Goal: Answer question/provide support: Share knowledge or assist other users

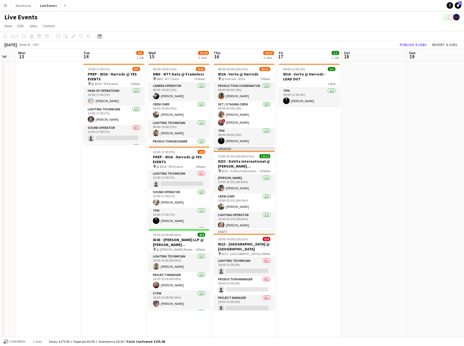
scroll to position [0, 148]
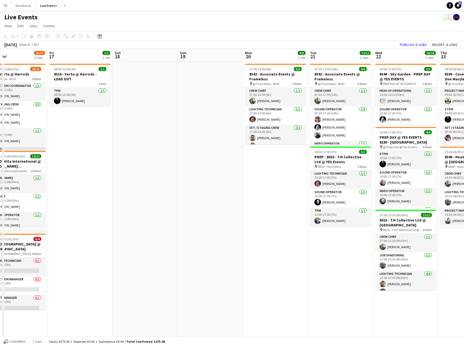
drag, startPoint x: 392, startPoint y: 160, endPoint x: 67, endPoint y: 179, distance: 325.0
click at [67, 179] on app-calendar-viewport "Tue 14 3/5 1 Job Wed 15 15/18 3 Jobs Thu 16 22/27 3 Jobs Fri 17 1/1 1 Job Sat 1…" at bounding box center [232, 248] width 464 height 400
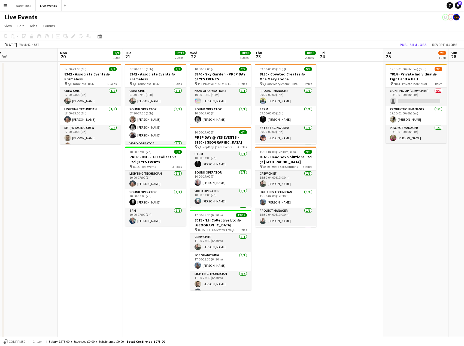
scroll to position [0, 253]
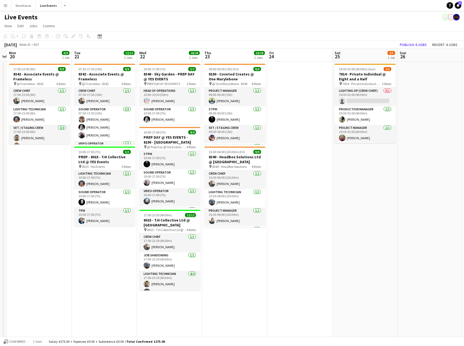
drag, startPoint x: 241, startPoint y: 174, endPoint x: 5, endPoint y: 176, distance: 235.7
click at [5, 176] on app-calendar-viewport "Thu 16 22/27 3 Jobs Fri 17 1/1 1 Job Sat 18 Sun 19 Mon 20 9/9 1 Job Tue 21 12/1…" at bounding box center [232, 248] width 464 height 400
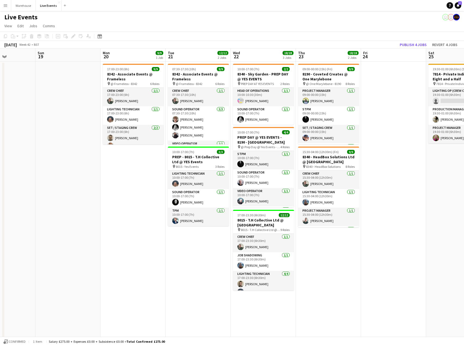
scroll to position [0, 237]
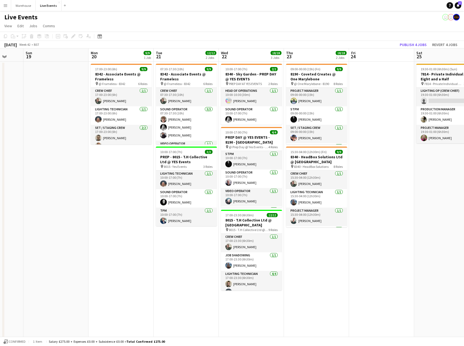
drag, startPoint x: 34, startPoint y: 231, endPoint x: 115, endPoint y: 229, distance: 81.7
click at [115, 229] on app-calendar-viewport "Wed 15 15/18 3 Jobs Thu 16 22/27 3 Jobs Fri 17 1/1 1 Job Sat 18 Sun 19 Mon 20 9…" at bounding box center [232, 248] width 464 height 400
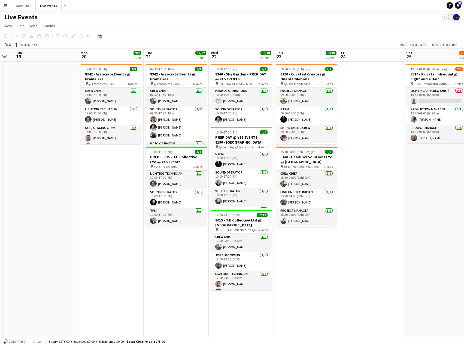
drag, startPoint x: 422, startPoint y: 216, endPoint x: 412, endPoint y: 214, distance: 10.2
click at [412, 214] on app-calendar-viewport "Wed 15 15/18 3 Jobs Thu 16 22/27 3 Jobs Fri 17 1/1 1 Job Sat 18 Sun 19 Mon 20 9…" at bounding box center [232, 248] width 464 height 400
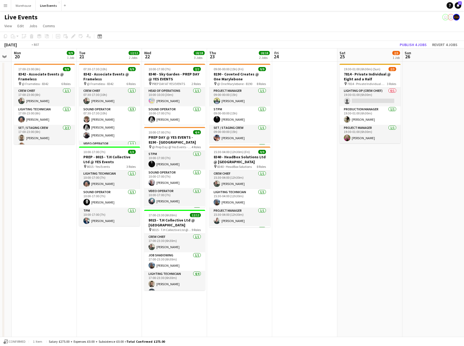
scroll to position [0, 205]
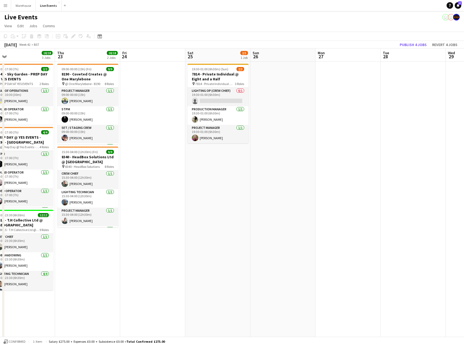
drag, startPoint x: 378, startPoint y: 109, endPoint x: 160, endPoint y: 108, distance: 218.6
click at [160, 108] on app-calendar-viewport "Sun 19 Mon 20 9/9 1 Job Tue 21 12/12 2 Jobs Wed 22 18/18 3 Jobs Thu 23 18/18 2 …" at bounding box center [232, 248] width 464 height 400
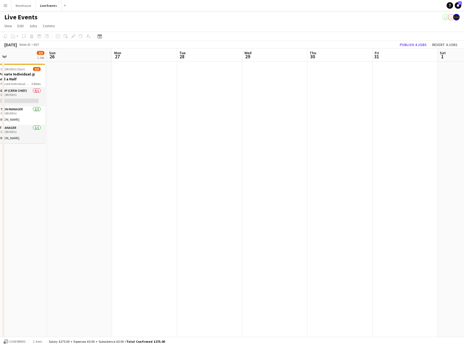
drag, startPoint x: 409, startPoint y: 154, endPoint x: 205, endPoint y: 158, distance: 203.4
click at [205, 158] on app-calendar-viewport "Thu 23 18/18 2 Jobs Fri 24 Sat 25 2/3 1 Job Sun 26 Mon 27 Tue 28 Wed 29 Thu 30 …" at bounding box center [232, 248] width 464 height 400
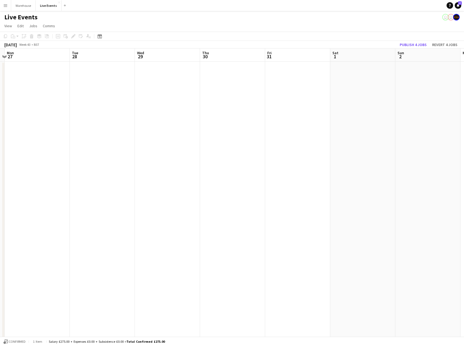
scroll to position [0, 256]
drag, startPoint x: 352, startPoint y: 160, endPoint x: 244, endPoint y: 158, distance: 107.8
click at [244, 158] on app-calendar-viewport "Thu 23 18/18 2 Jobs Fri 24 Sat 25 2/3 1 Job Sun 26 Mon 27 Tue 28 Wed 29 Thu 30 …" at bounding box center [232, 248] width 464 height 400
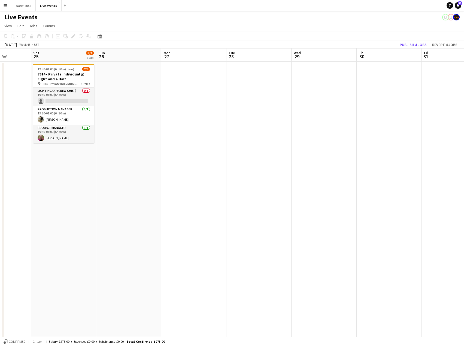
scroll to position [0, 167]
drag, startPoint x: 131, startPoint y: 153, endPoint x: 286, endPoint y: 153, distance: 154.1
click at [286, 153] on app-calendar-viewport "Wed 22 18/18 3 Jobs Thu 23 18/18 2 Jobs Fri 24 Sat 25 2/3 1 Job Sun 26 Mon 27 T…" at bounding box center [232, 248] width 464 height 400
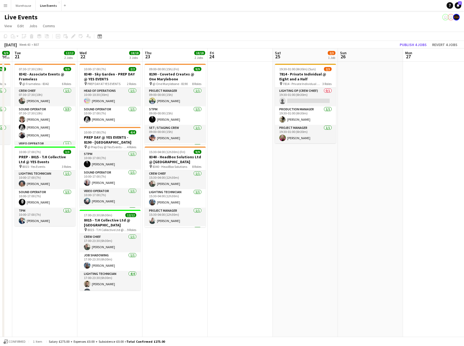
scroll to position [0, 163]
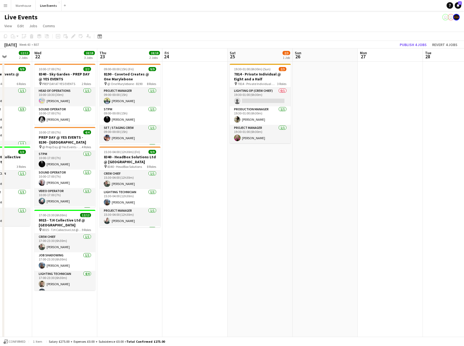
drag, startPoint x: 160, startPoint y: 161, endPoint x: 360, endPoint y: 161, distance: 199.3
click at [360, 161] on app-calendar-viewport "Sun 19 Mon 20 9/9 1 Job Tue 21 12/12 2 Jobs Wed 22 18/18 3 Jobs Thu 23 18/18 2 …" at bounding box center [232, 248] width 464 height 400
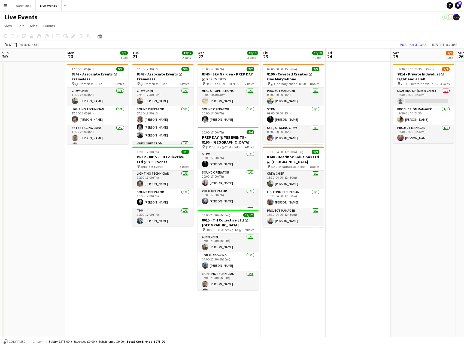
drag, startPoint x: 217, startPoint y: 180, endPoint x: 380, endPoint y: 181, distance: 163.0
click at [380, 181] on app-calendar-viewport "Fri 17 1/1 1 Job Sat 18 Sun 19 Mon 20 9/9 1 Job Tue 21 12/12 2 Jobs Wed 22 18/1…" at bounding box center [232, 248] width 464 height 400
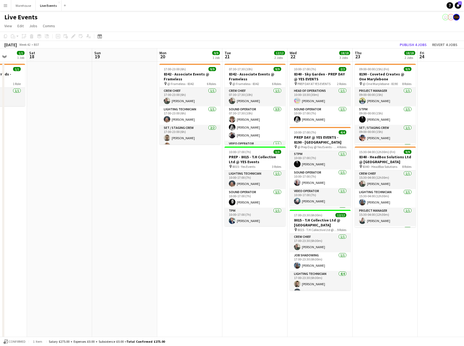
drag, startPoint x: 356, startPoint y: 182, endPoint x: 516, endPoint y: 183, distance: 160.1
click at [463, 183] on html "Menu Boards Boards Boards All jobs Status Workforce Workforce My Workforce Recr…" at bounding box center [232, 229] width 464 height 458
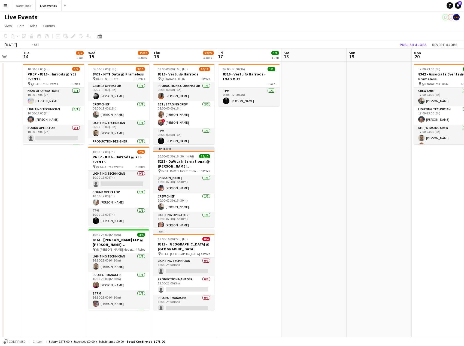
scroll to position [0, 124]
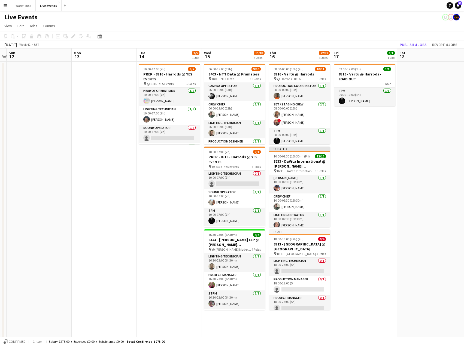
drag, startPoint x: 82, startPoint y: 191, endPoint x: 433, endPoint y: 183, distance: 351.0
click at [433, 183] on app-calendar-viewport "Fri 10 5/5 1 Job Sat 11 Sun 12 Mon 13 Tue 14 3/5 1 Job Wed 15 15/18 3 Jobs Thu …" at bounding box center [232, 248] width 464 height 400
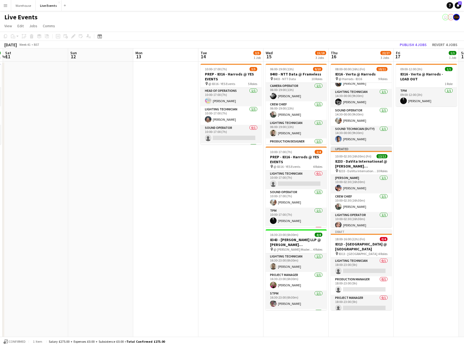
scroll to position [0, 180]
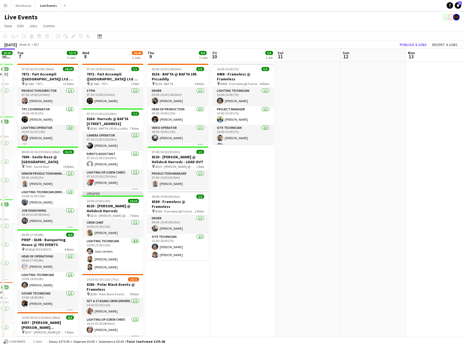
drag, startPoint x: 124, startPoint y: 207, endPoint x: 458, endPoint y: 207, distance: 333.7
click at [458, 207] on app-calendar-viewport "Sat 4 Sun 5 Mon 6 20/20 5 Jobs Tue 7 72/72 5 Jobs Wed 8 39/40 5 Jobs Thu 9 9/9 …" at bounding box center [232, 267] width 464 height 438
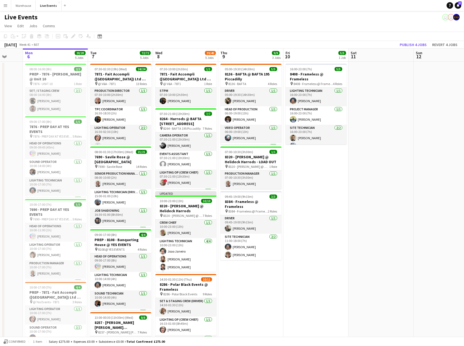
scroll to position [0, 172]
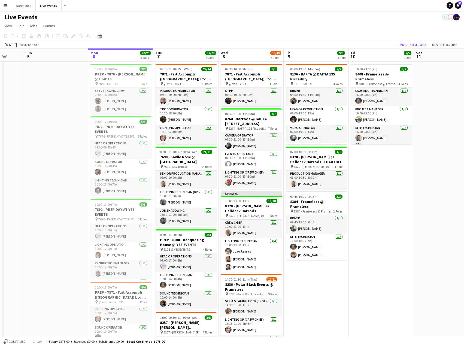
drag, startPoint x: 259, startPoint y: 213, endPoint x: 397, endPoint y: 210, distance: 138.3
click at [397, 210] on app-calendar-viewport "Thu 2 40/40 3 Jobs Fri 3 Sat 4 Sun 5 Mon 6 20/20 5 Jobs Tue 7 72/72 5 Jobs Wed …" at bounding box center [232, 267] width 464 height 438
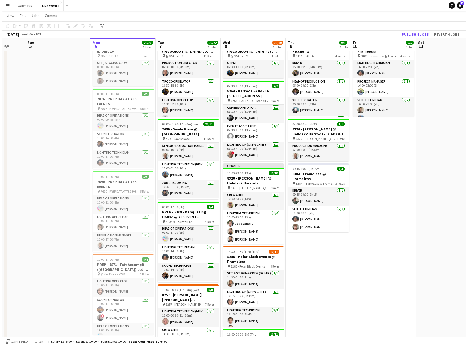
scroll to position [0, 0]
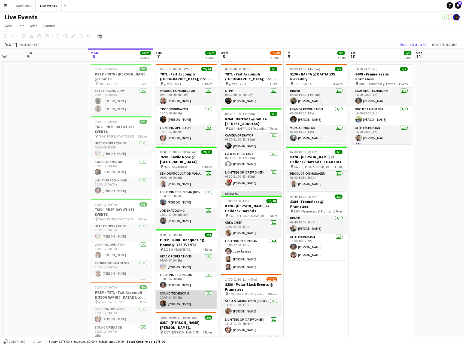
click at [177, 305] on app-card-role "Sound Technician [DATE] 10:00-14:00 (4h) [PERSON_NAME]" at bounding box center [185, 299] width 61 height 19
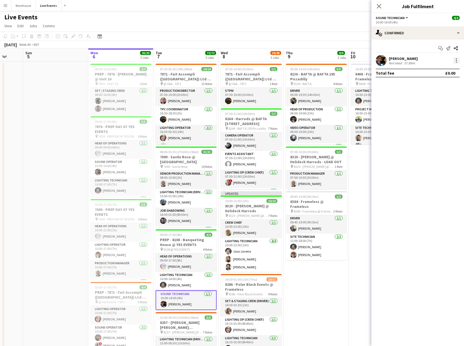
click at [457, 60] on div at bounding box center [456, 60] width 7 height 7
click at [404, 61] on div at bounding box center [232, 173] width 464 height 346
click at [455, 47] on icon at bounding box center [455, 48] width 4 height 4
click at [456, 46] on app-icon "Share" at bounding box center [456, 48] width 8 height 8
click at [458, 34] on div "single-neutral-actions-check-2 Confirmed" at bounding box center [417, 32] width 93 height 13
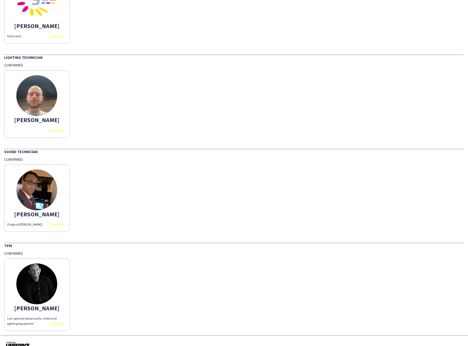
scroll to position [91, 0]
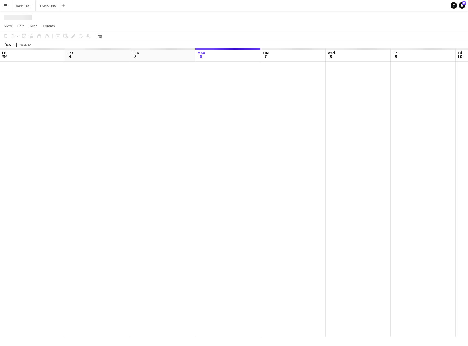
scroll to position [0, 130]
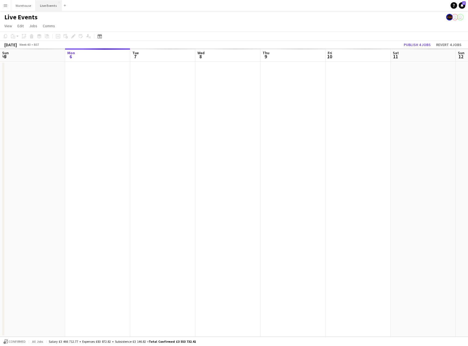
click at [51, 7] on button "Live Events Close" at bounding box center [49, 5] width 26 height 11
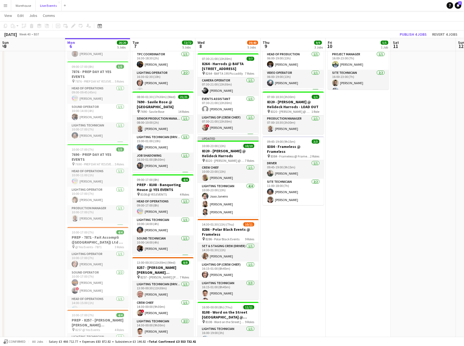
scroll to position [54, 0]
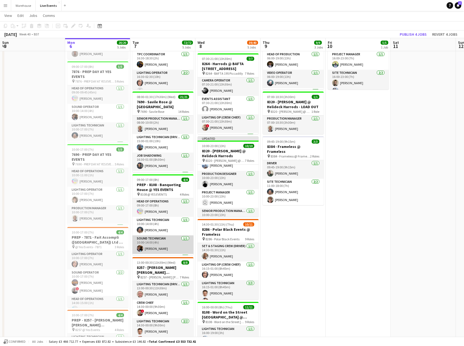
click at [152, 248] on app-card-role "Sound Technician [DATE] 10:00-14:00 (4h) [PERSON_NAME]" at bounding box center [162, 244] width 61 height 19
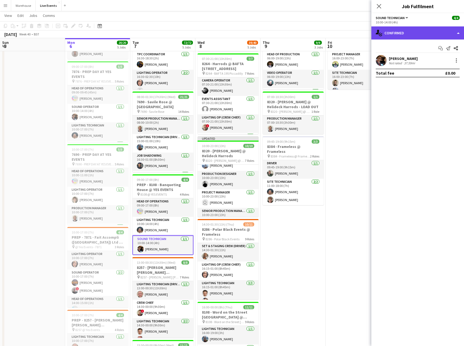
click at [458, 33] on div "single-neutral-actions-check-2 Confirmed" at bounding box center [417, 32] width 93 height 13
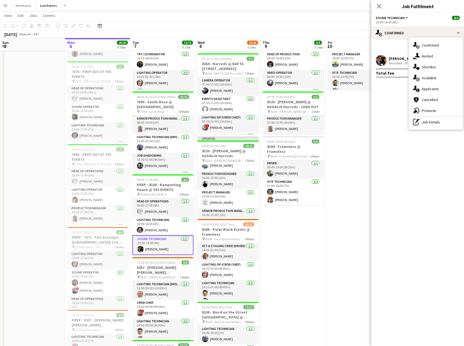
click at [396, 96] on mat-expansion-panel "check Confirmed Start chat Send notification Share [PERSON_NAME] Not rated 37.5…" at bounding box center [417, 192] width 93 height 306
click at [388, 58] on div "[PERSON_NAME] Not rated 37.59mi" at bounding box center [417, 60] width 93 height 11
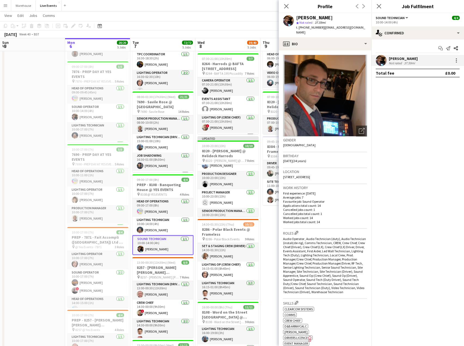
click at [305, 23] on span "Not rated" at bounding box center [305, 22] width 13 height 4
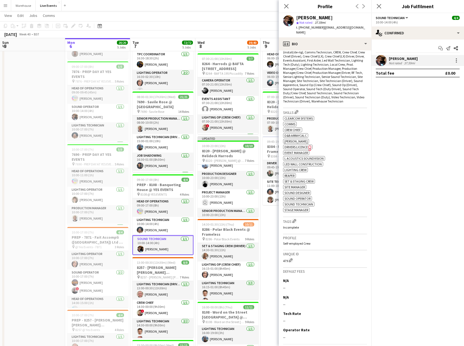
scroll to position [212, 0]
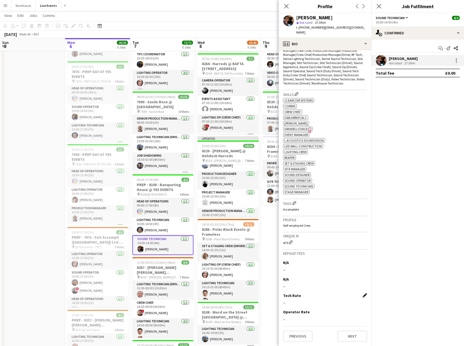
click at [362, 296] on app-icon "Edit this field" at bounding box center [364, 295] width 4 height 4
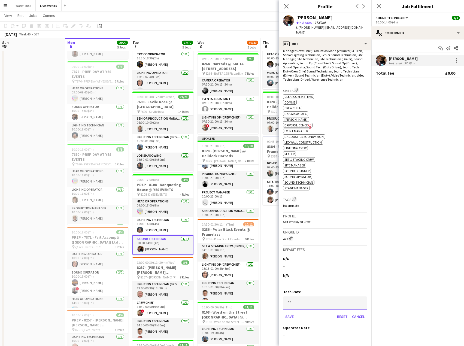
click at [294, 309] on input at bounding box center [325, 303] width 84 height 14
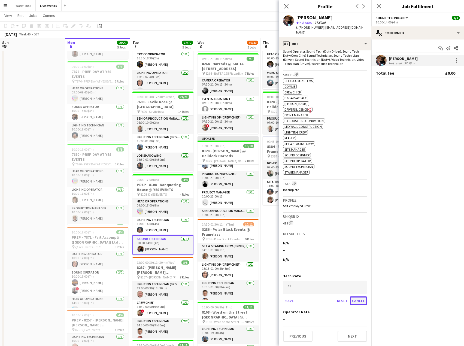
click at [354, 298] on button "Cancel" at bounding box center [358, 300] width 17 height 9
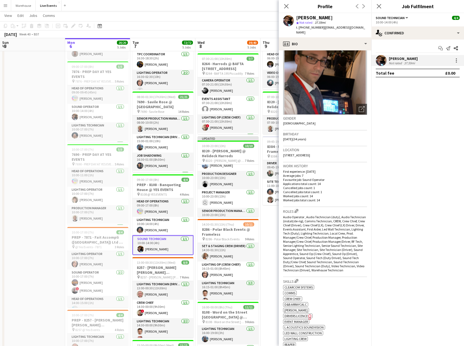
scroll to position [0, 0]
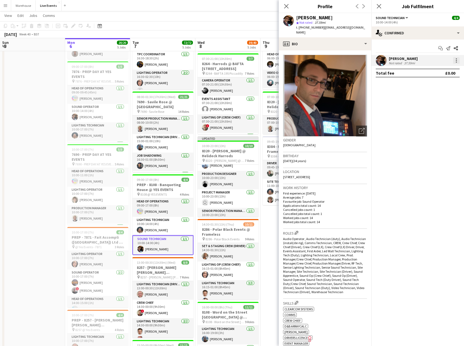
click at [456, 60] on div at bounding box center [455, 60] width 1 height 1
click at [300, 22] on div at bounding box center [232, 173] width 464 height 346
click at [298, 22] on polygon at bounding box center [297, 23] width 3 height 3
click at [302, 22] on span "Not rated" at bounding box center [305, 22] width 13 height 4
click at [285, 5] on icon at bounding box center [285, 6] width 5 height 5
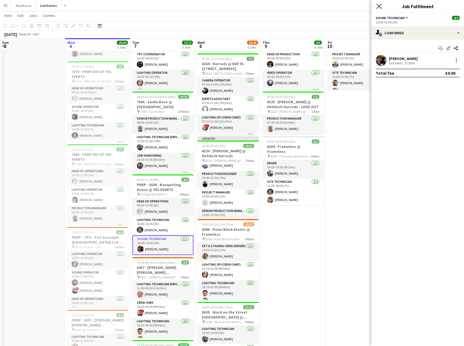
click at [381, 5] on icon "Close pop-in" at bounding box center [378, 6] width 5 height 5
